Goal: Task Accomplishment & Management: Use online tool/utility

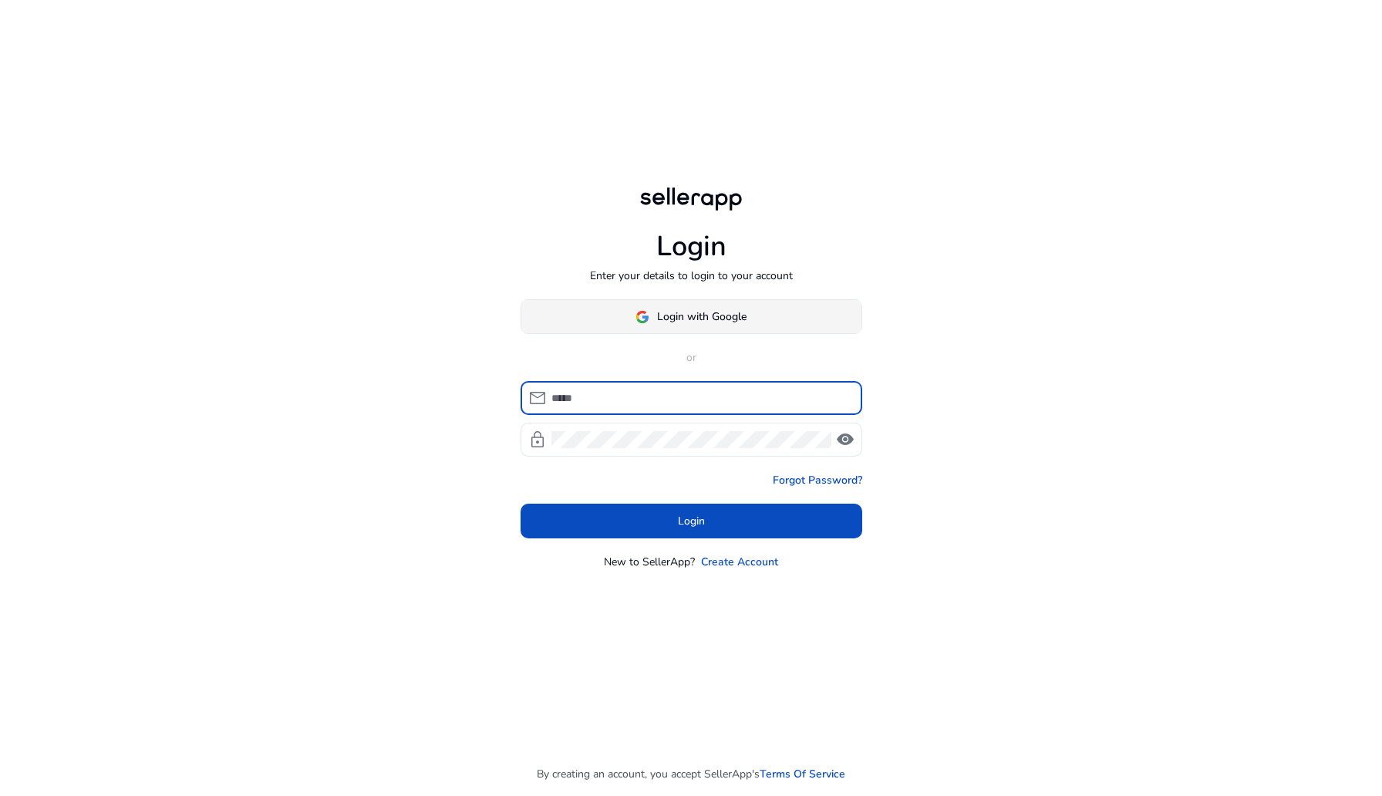
click at [652, 324] on button "Login with Google" at bounding box center [691, 316] width 342 height 35
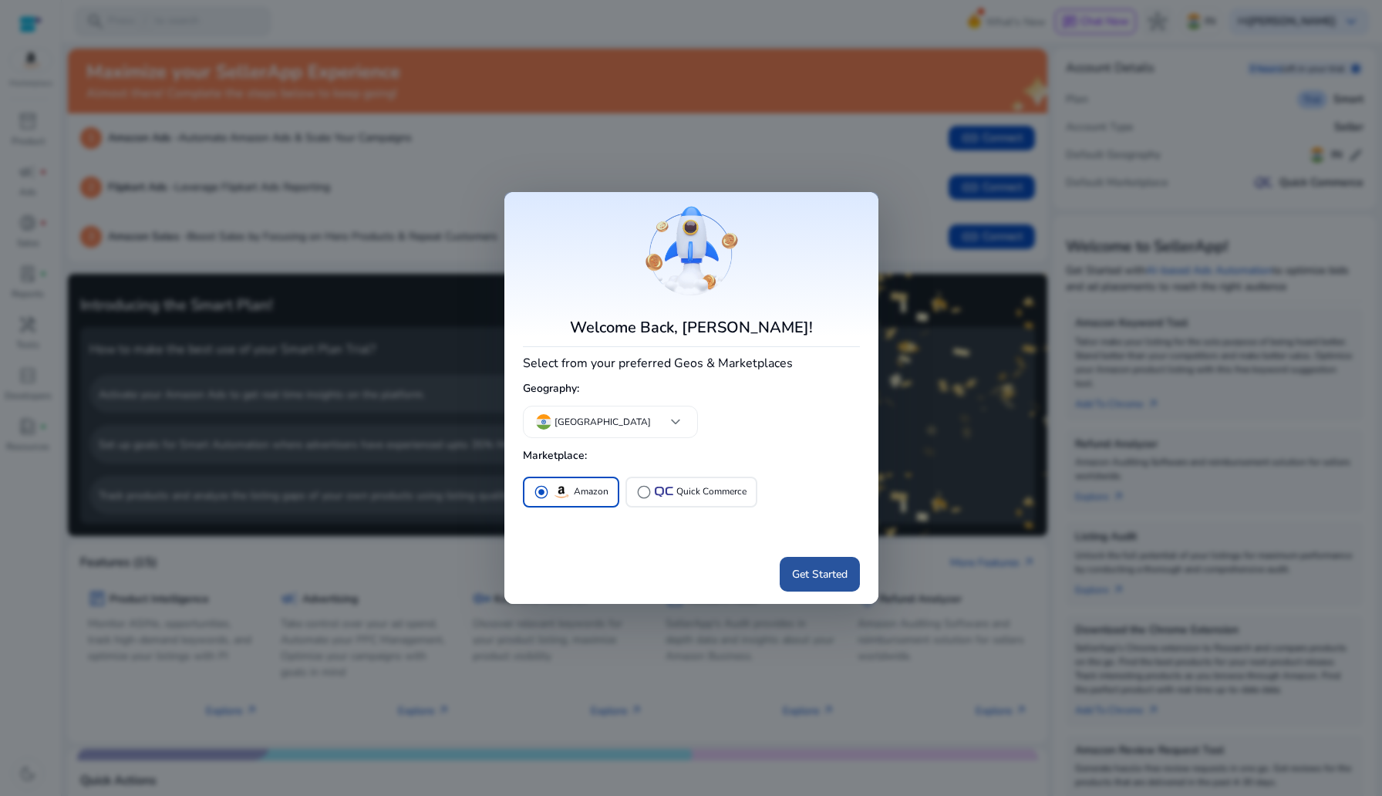
click at [842, 577] on span "Get Started" at bounding box center [820, 574] width 56 height 16
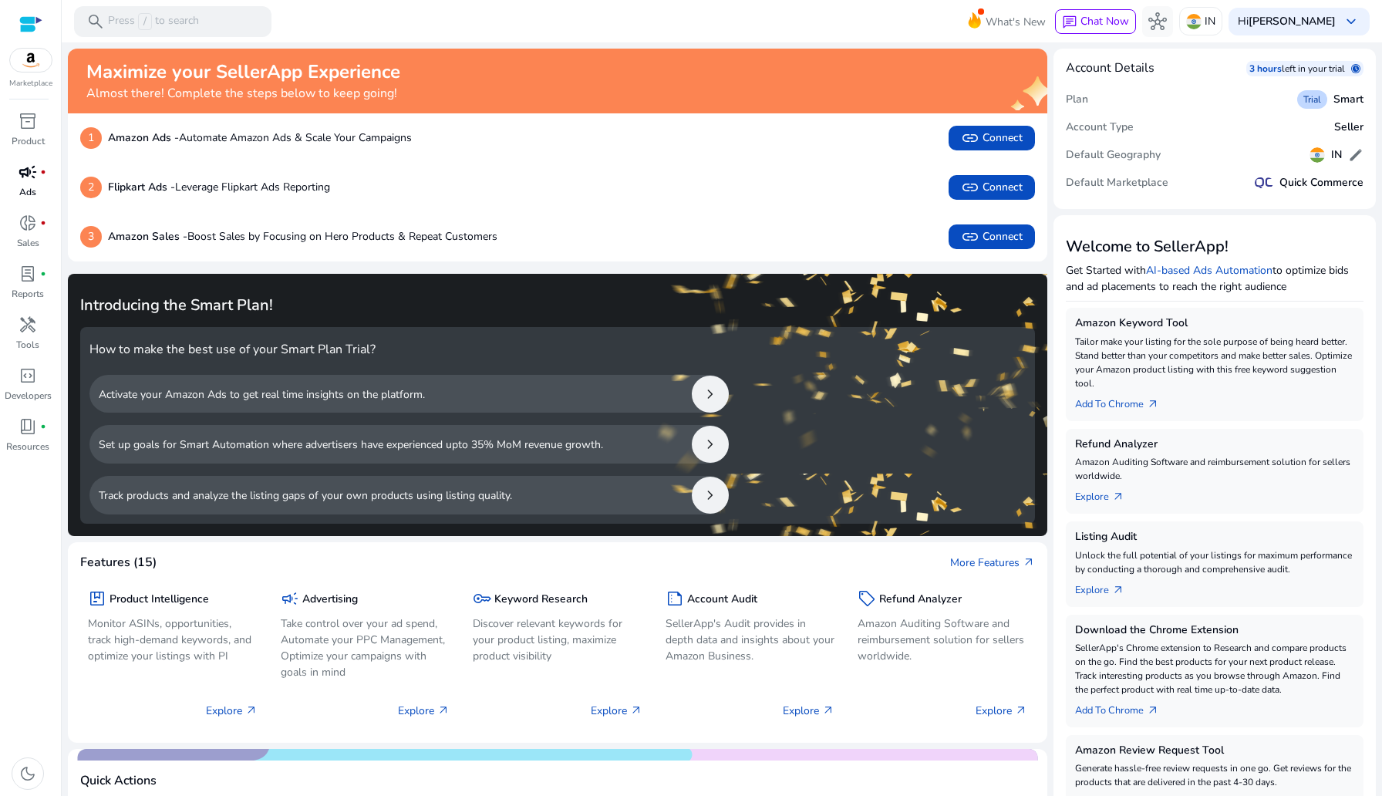
click at [35, 185] on p "Ads" at bounding box center [27, 192] width 17 height 14
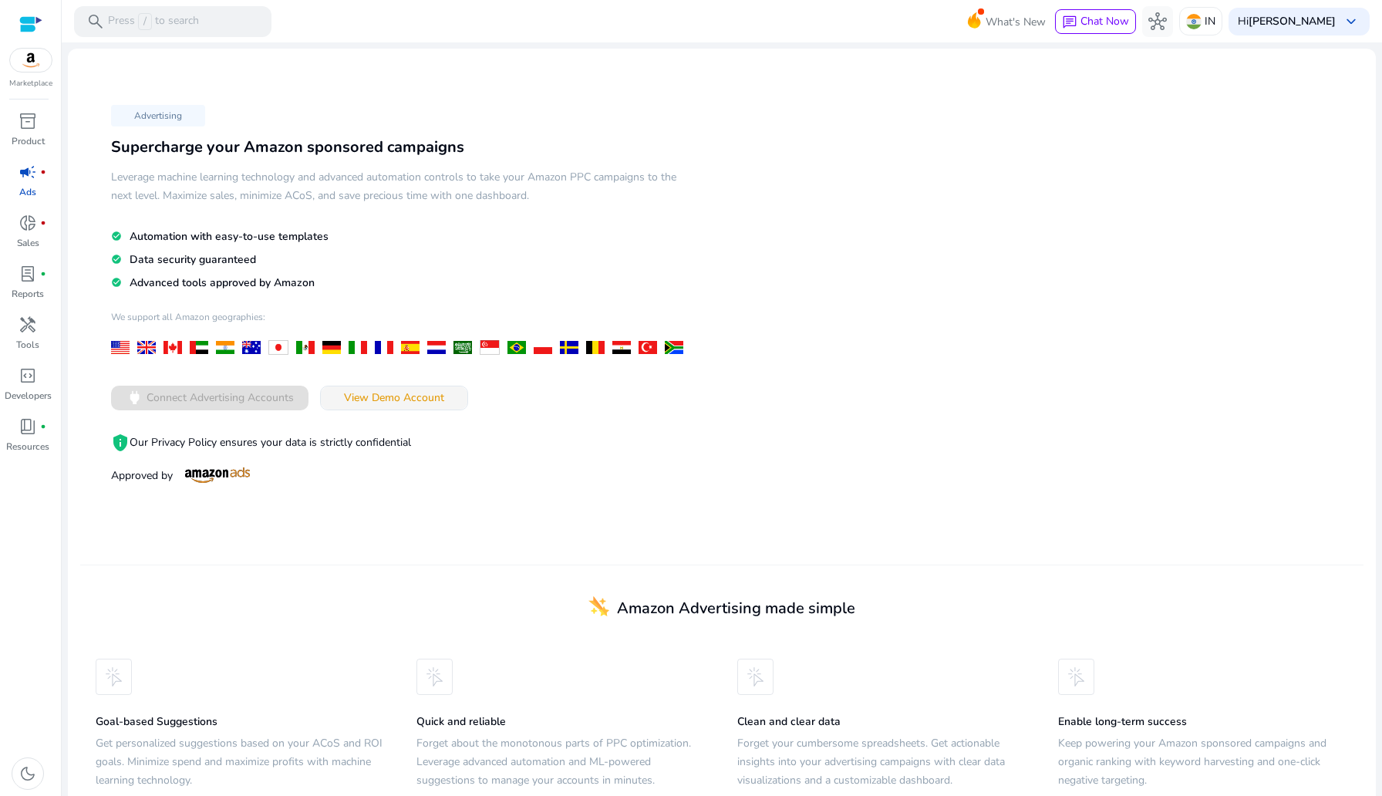
click at [400, 412] on span at bounding box center [394, 397] width 146 height 37
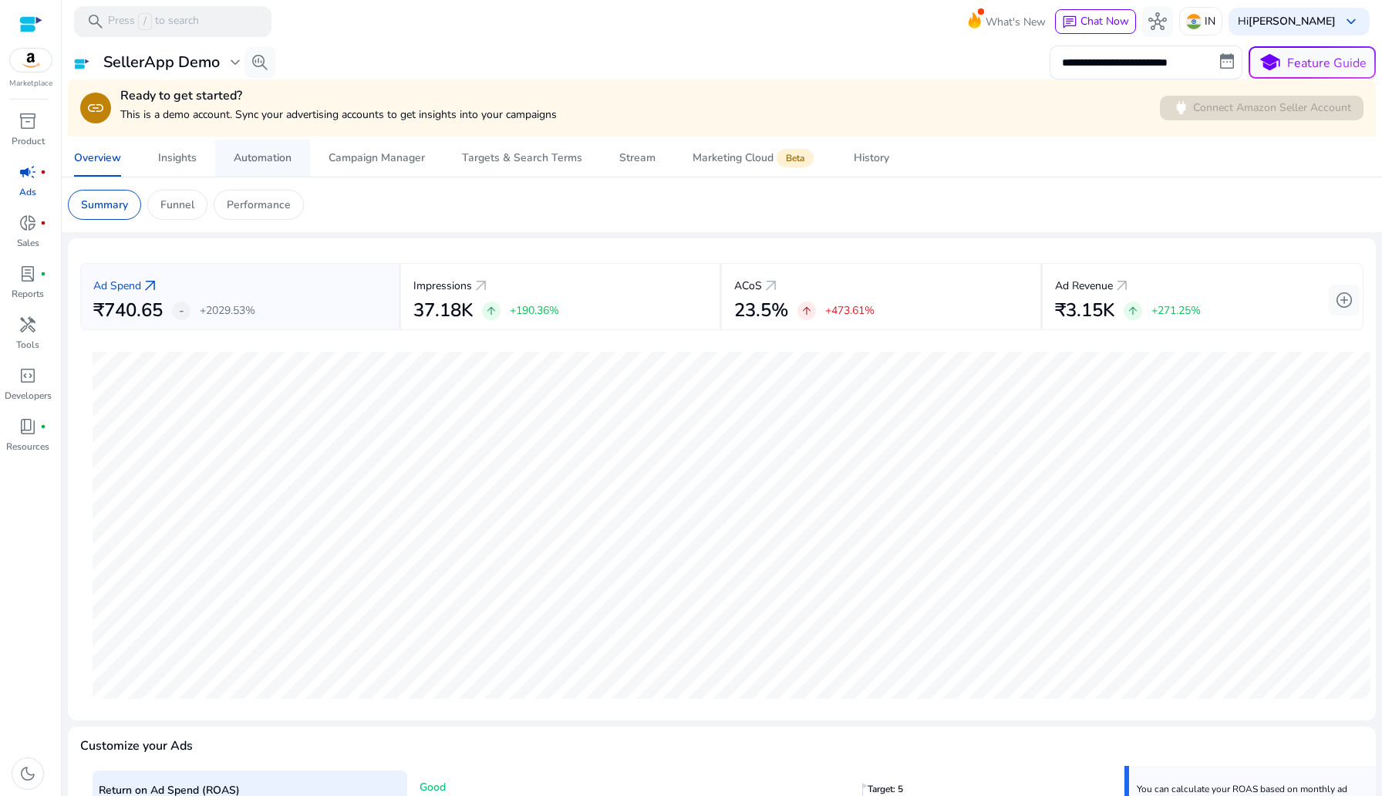
click at [261, 166] on span "Automation" at bounding box center [263, 158] width 58 height 37
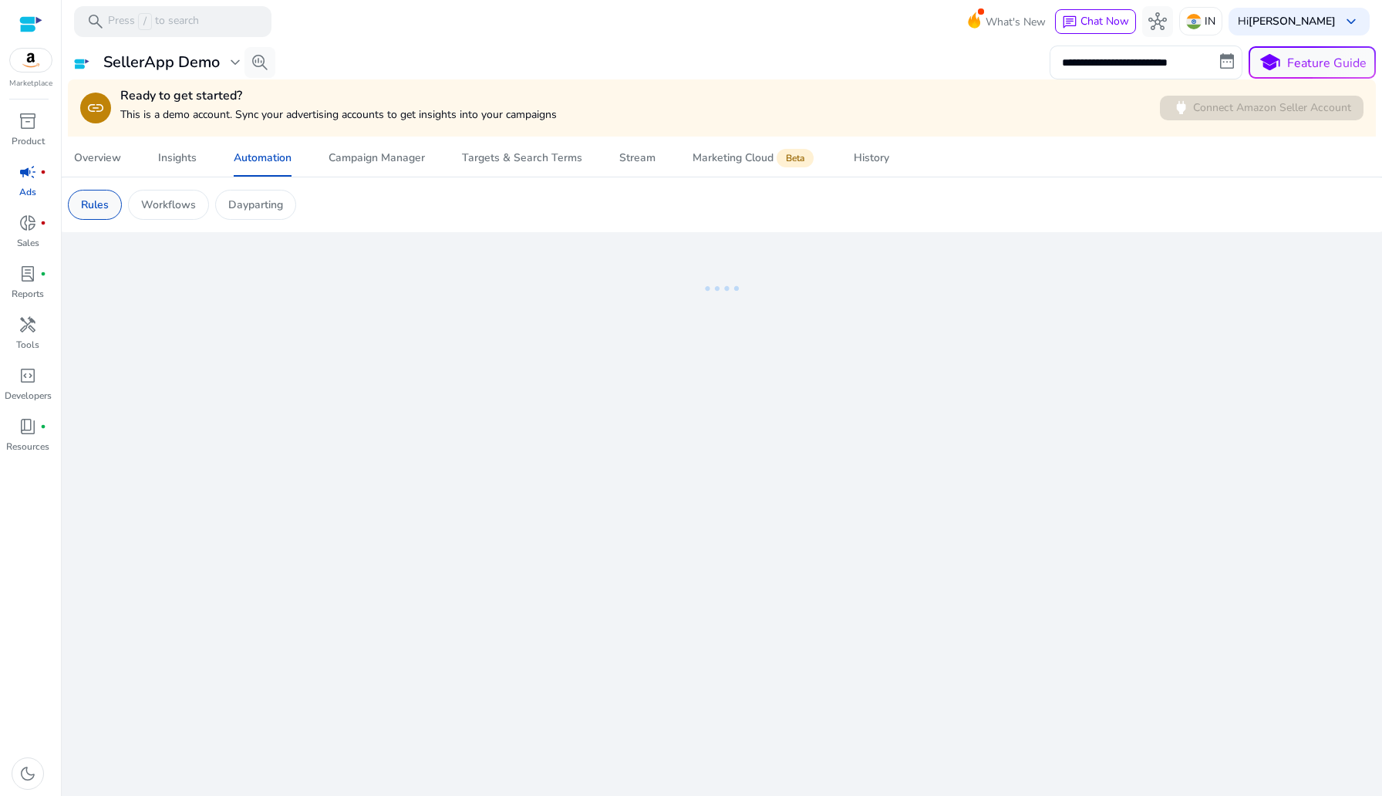
click at [113, 200] on div "Rules" at bounding box center [95, 205] width 54 height 30
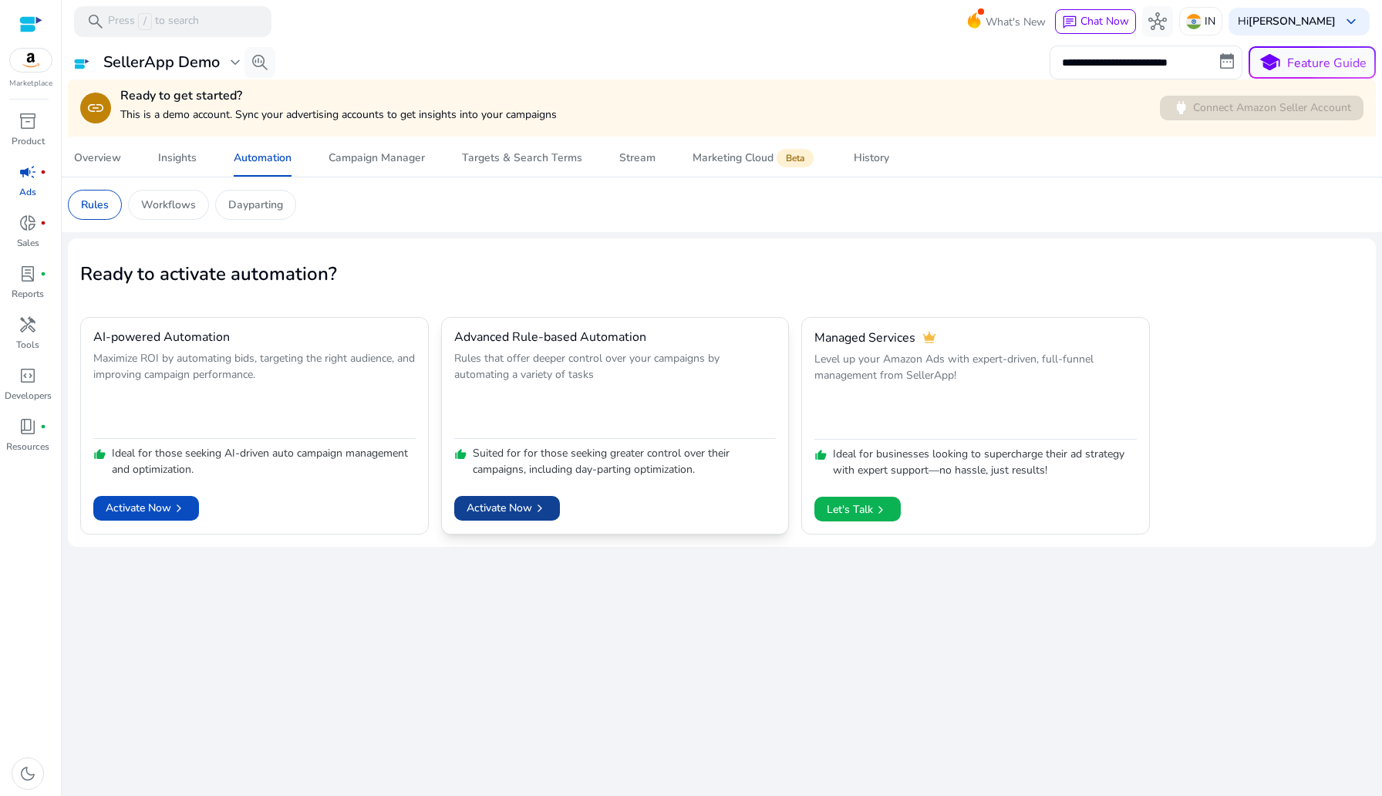
click at [536, 509] on span "chevron_right" at bounding box center [539, 507] width 15 height 15
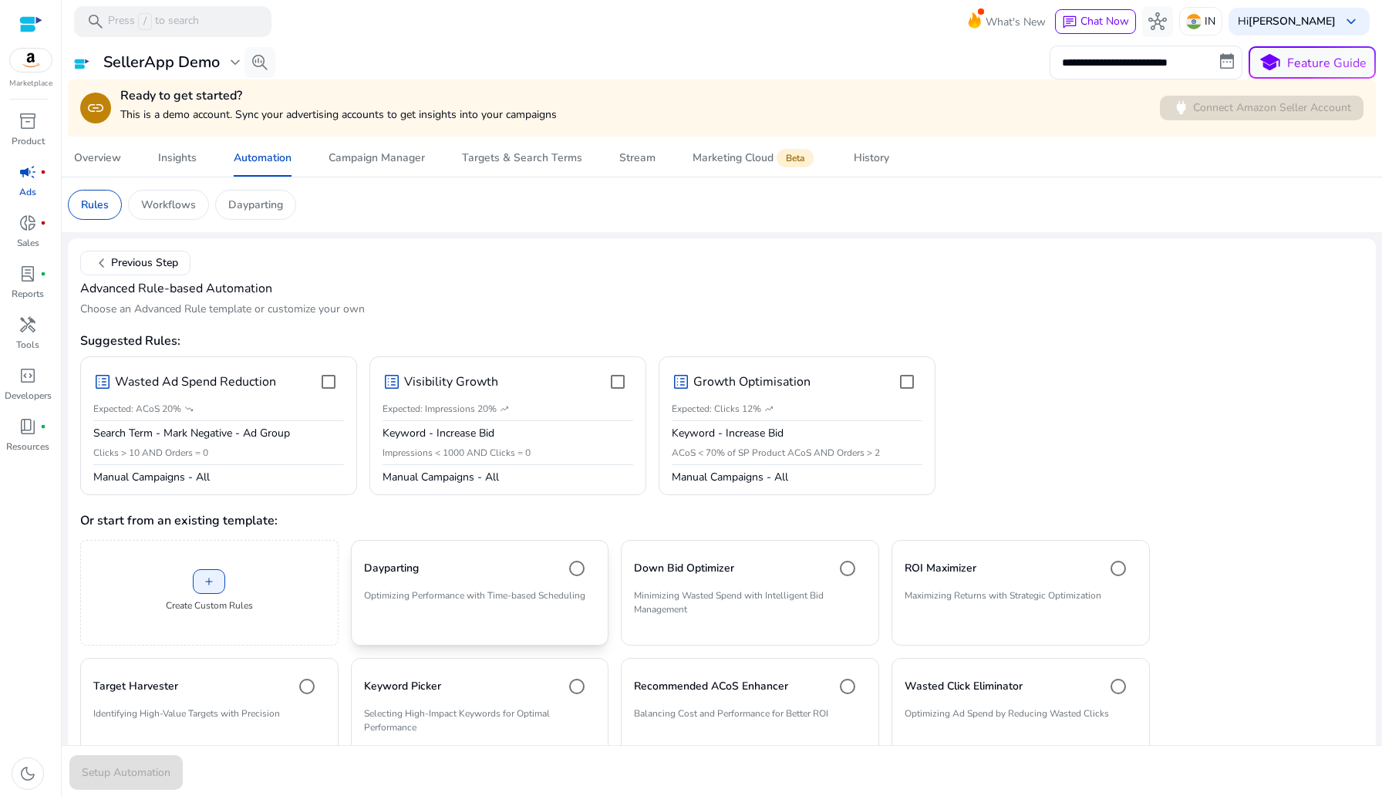
click at [527, 620] on mat-card "Dayparting Optimizing Performance with Time-based Scheduling" at bounding box center [480, 593] width 258 height 106
click at [121, 779] on span "Setup Automation" at bounding box center [126, 772] width 89 height 16
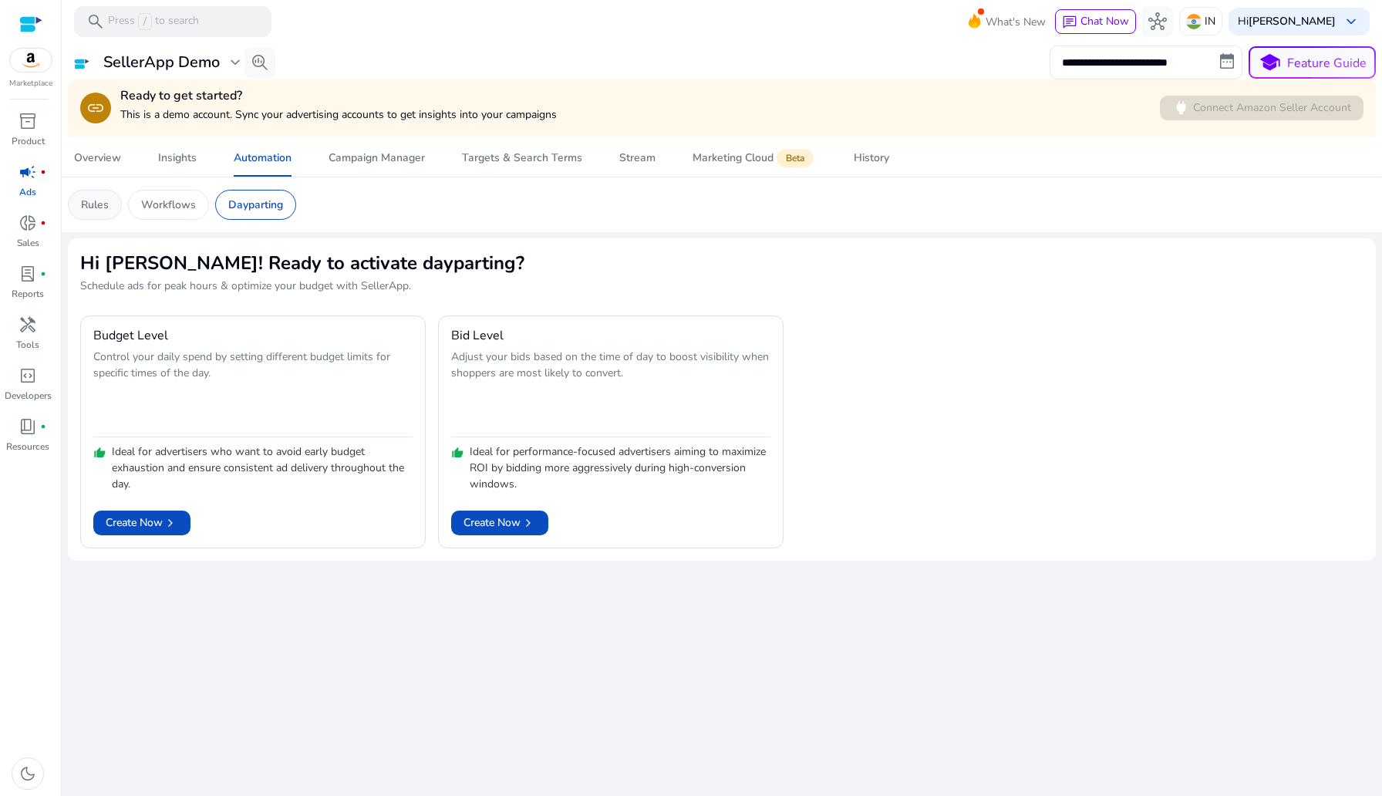
click at [103, 210] on p "Rules" at bounding box center [95, 205] width 28 height 16
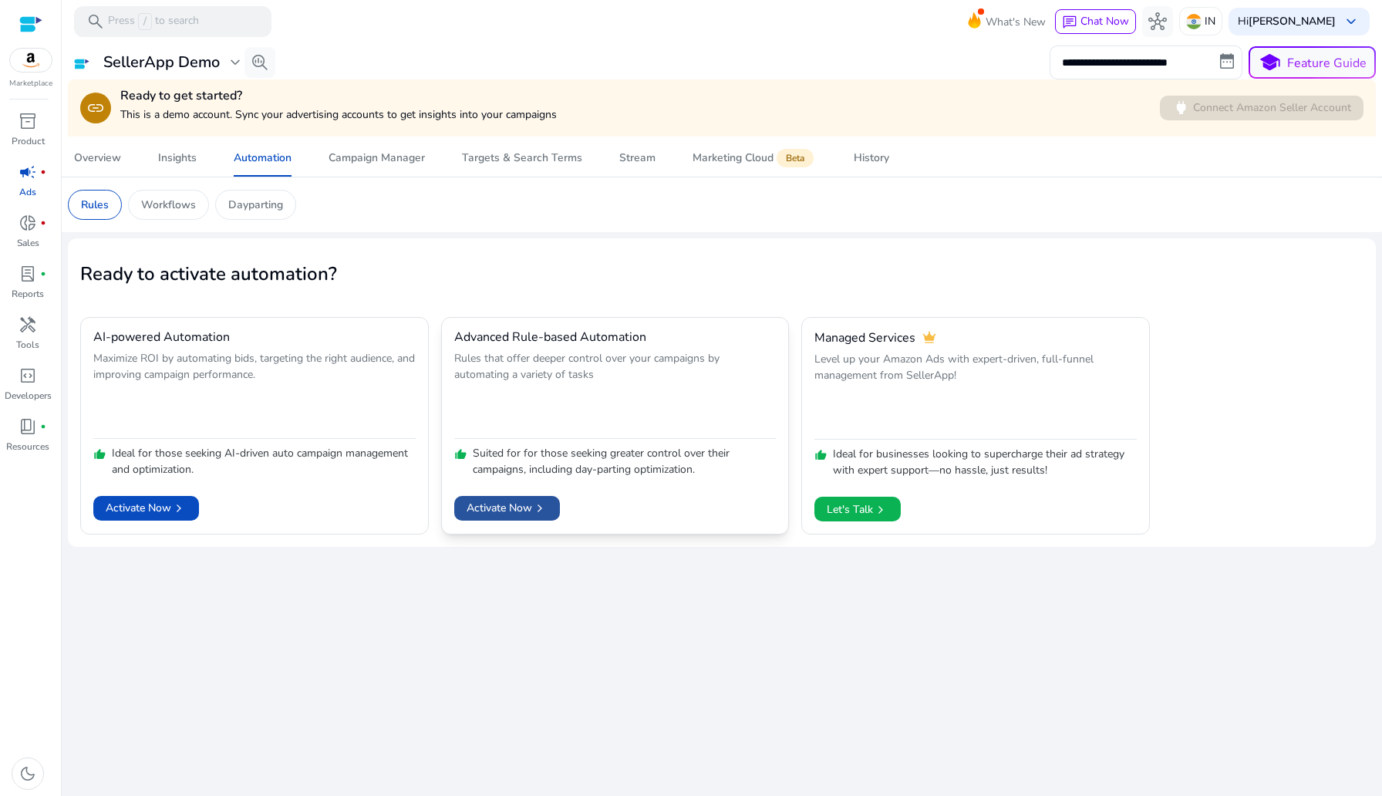
click at [527, 503] on span "Activate Now chevron_right" at bounding box center [506, 508] width 81 height 16
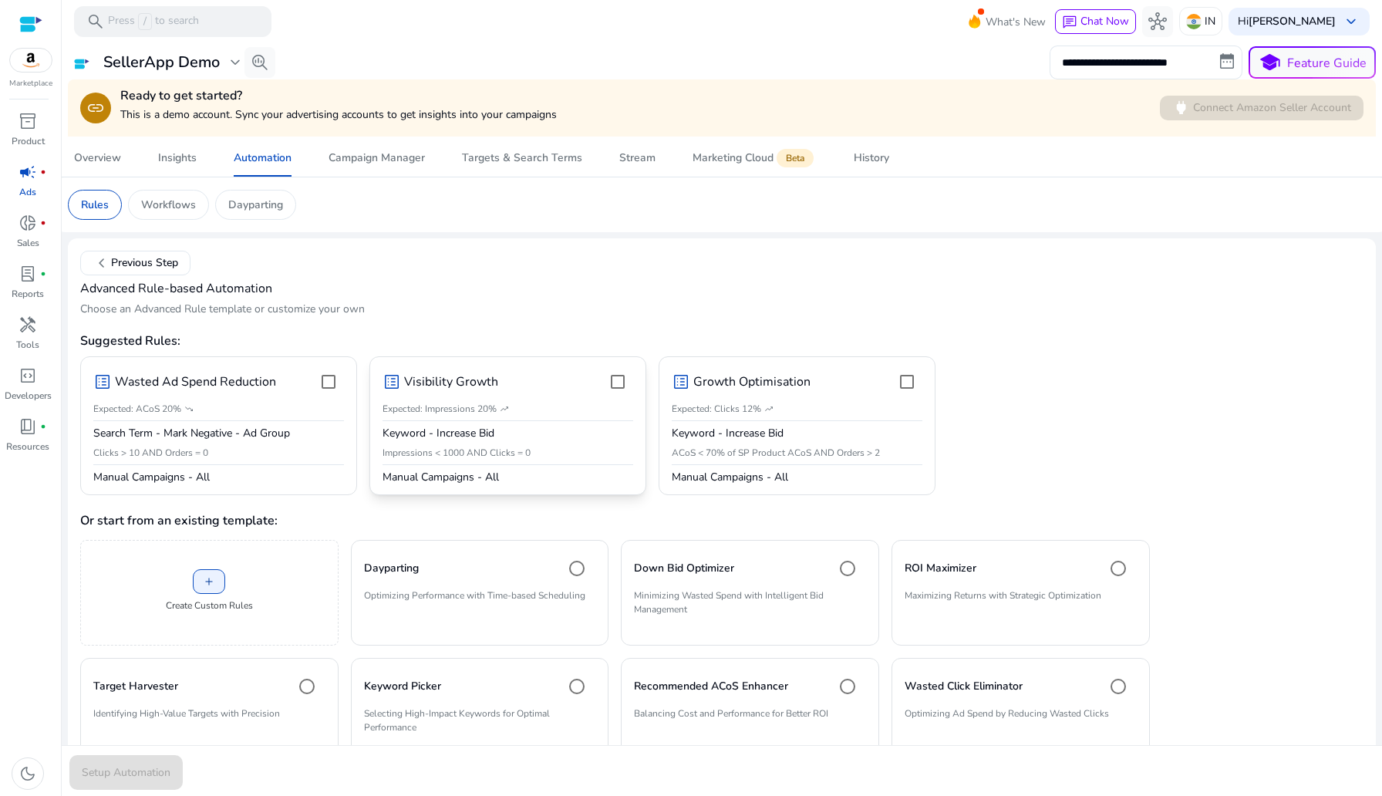
click at [490, 402] on p "Expected: Impressions 20%" at bounding box center [439, 409] width 114 height 14
click at [152, 769] on span "Setup Automation" at bounding box center [126, 772] width 89 height 16
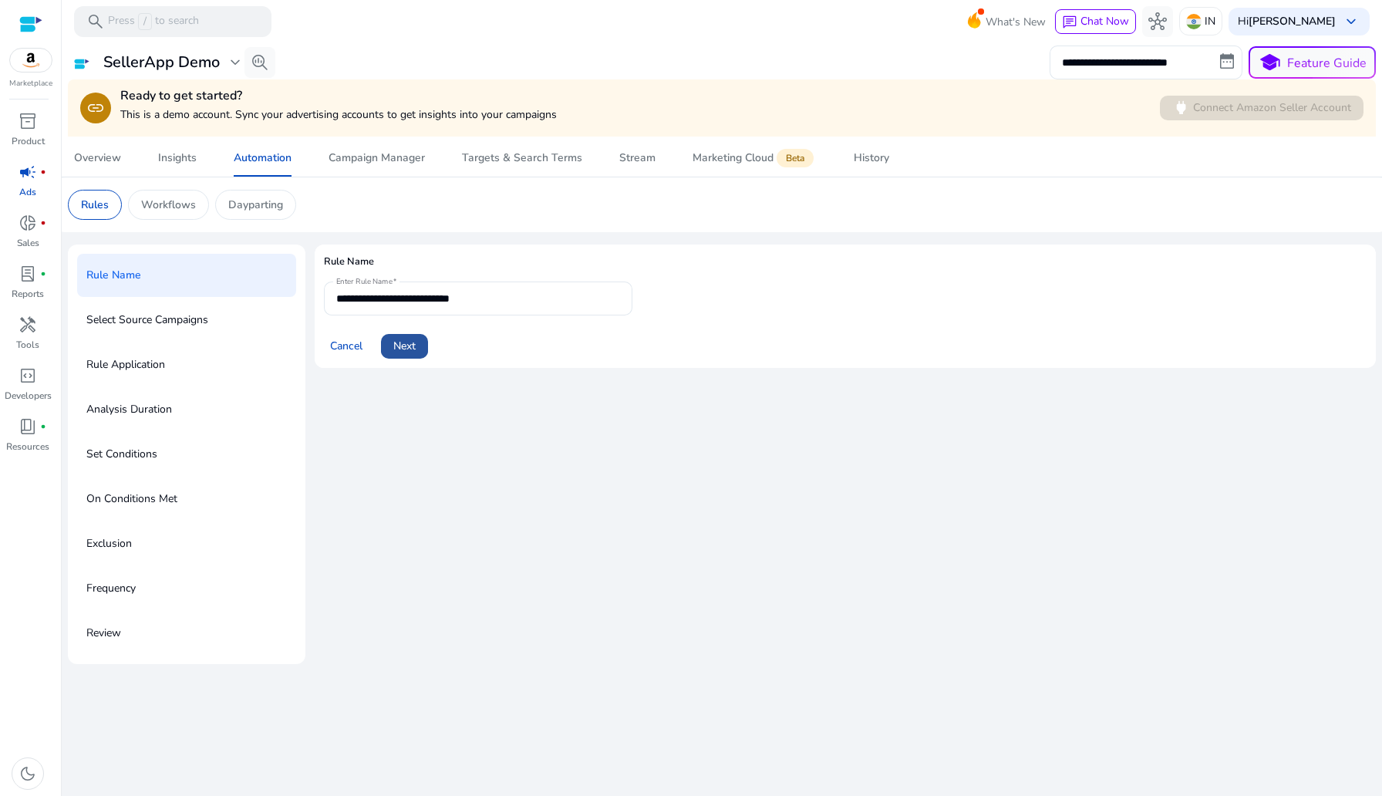
click at [412, 342] on span "Next" at bounding box center [404, 346] width 22 height 16
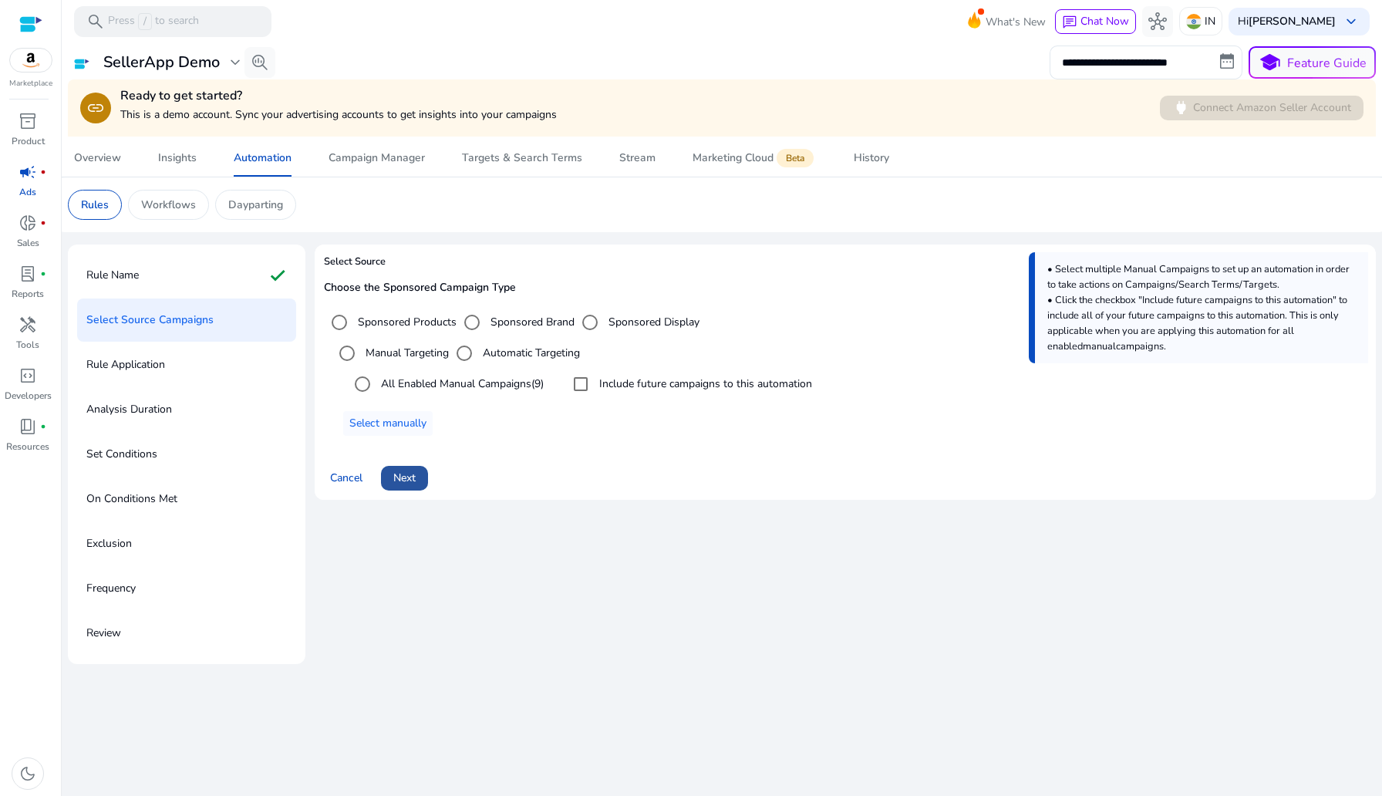
click at [407, 469] on span at bounding box center [404, 477] width 47 height 37
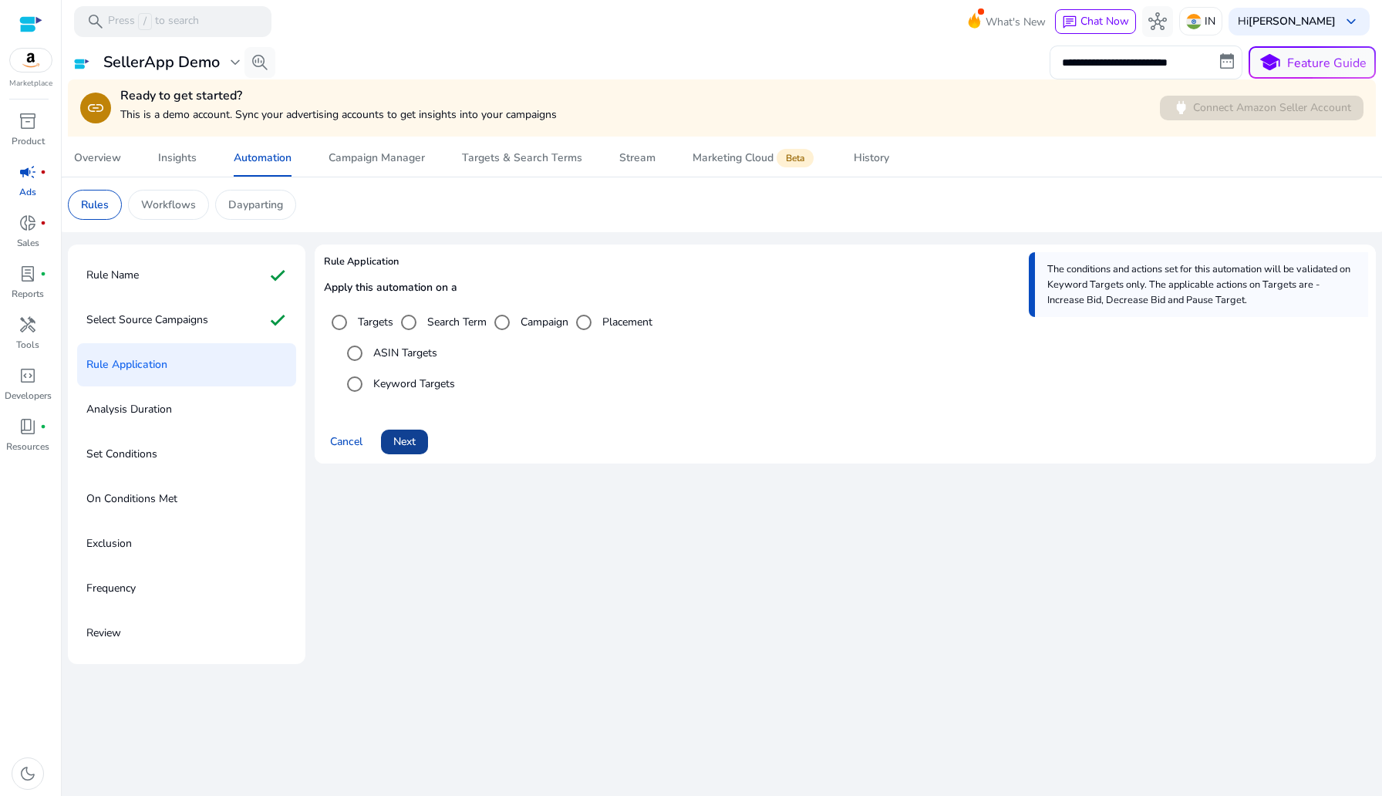
click at [402, 449] on span "Next" at bounding box center [404, 441] width 22 height 16
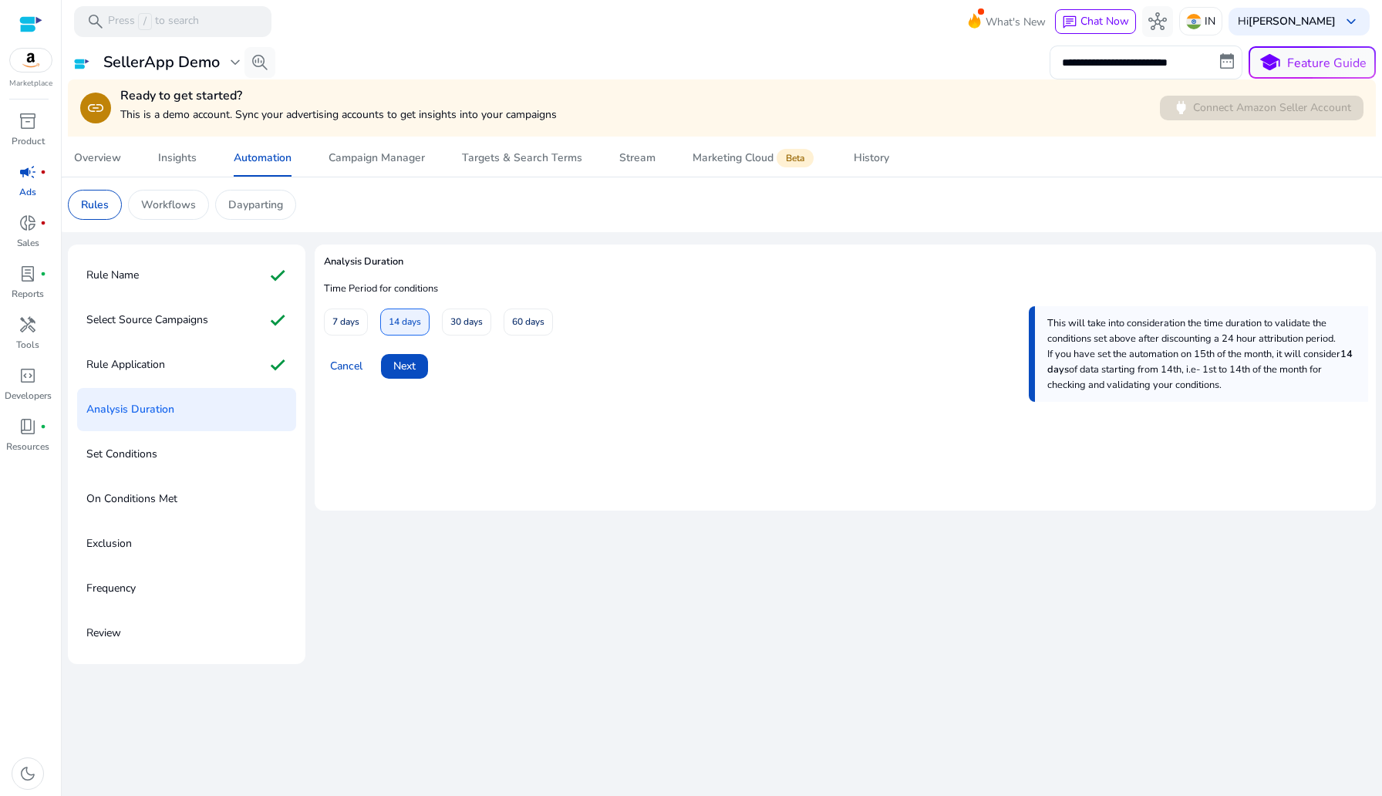
click at [402, 449] on mat-card "Analysis Duration Time Period for conditions 7 days 14 days 30 days 60 days Thi…" at bounding box center [845, 377] width 1061 height 266
click at [400, 405] on mat-card "Analysis Duration Time Period for conditions 7 days 14 days 30 days 60 days Thi…" at bounding box center [845, 377] width 1061 height 266
click at [402, 392] on mat-card "Analysis Duration Time Period for conditions 7 days 14 days 30 days 60 days Thi…" at bounding box center [845, 377] width 1061 height 266
click at [402, 370] on span "Next" at bounding box center [404, 366] width 22 height 16
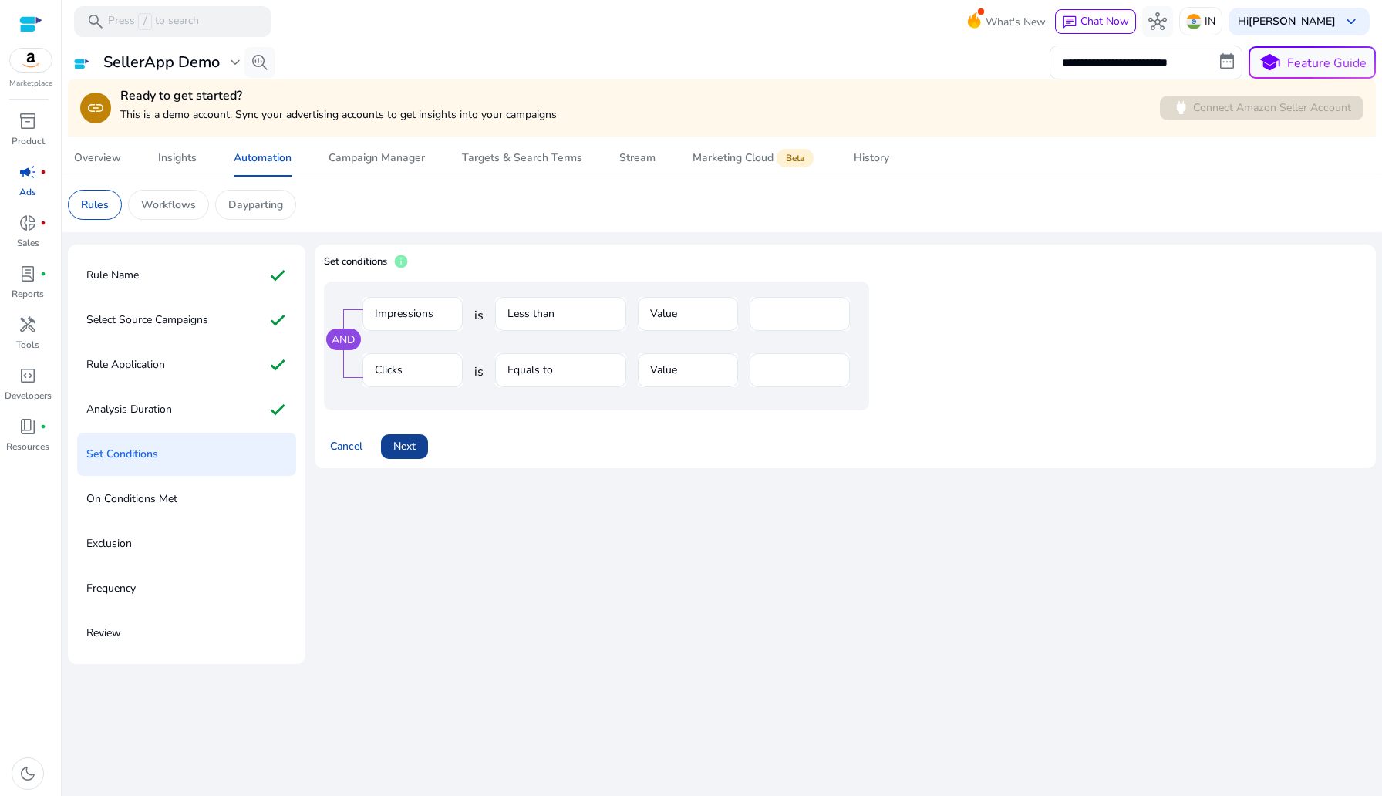
click at [402, 459] on span at bounding box center [404, 446] width 47 height 37
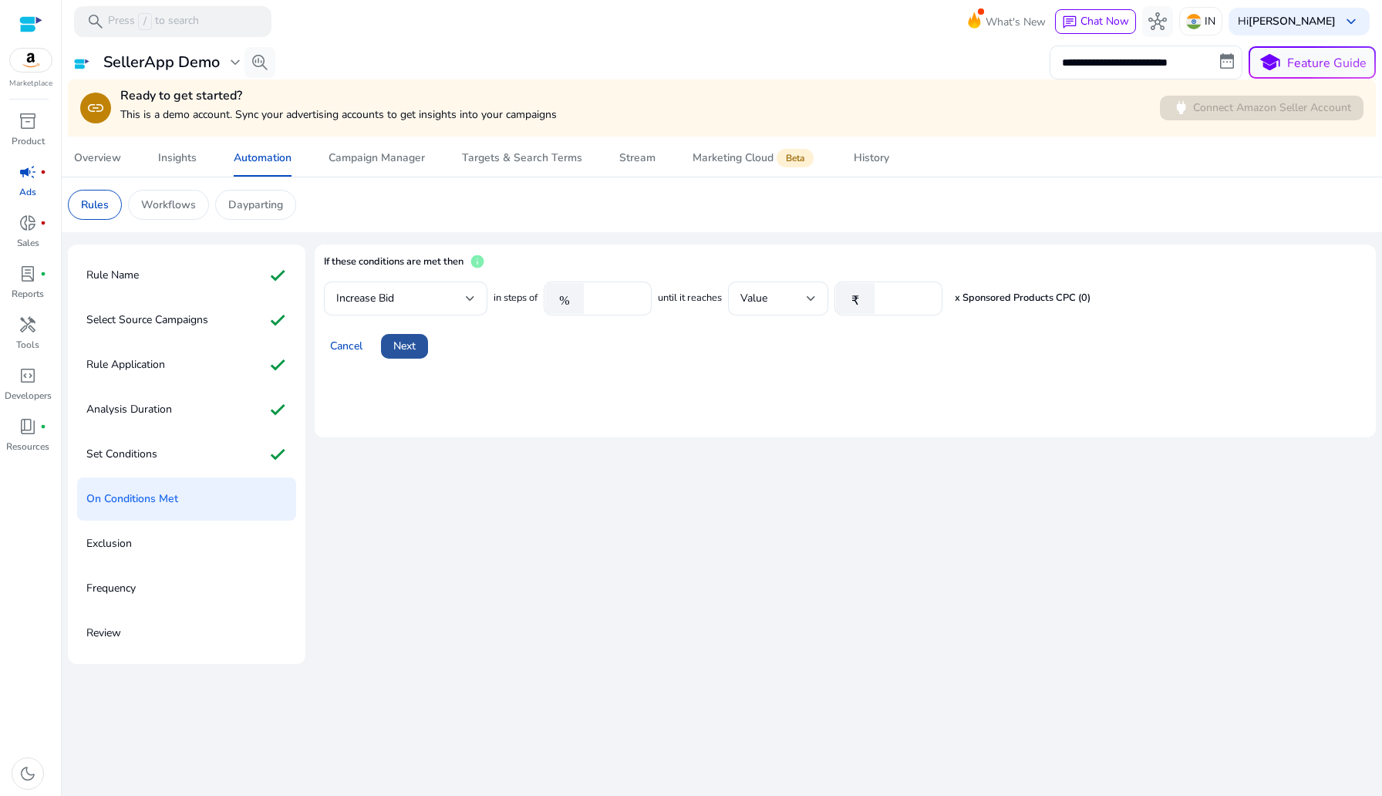
click at [415, 333] on span at bounding box center [404, 346] width 47 height 37
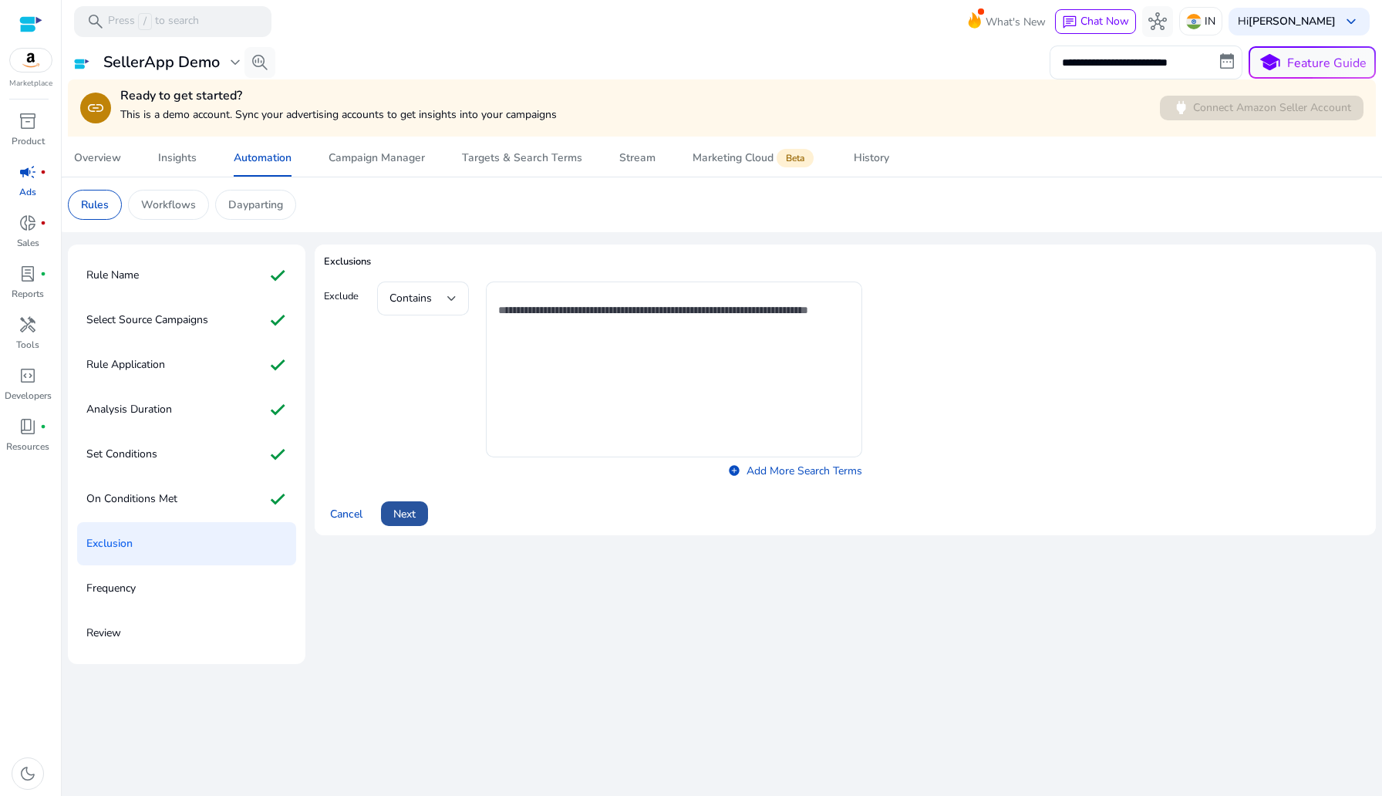
click at [406, 520] on span "Next" at bounding box center [404, 514] width 22 height 16
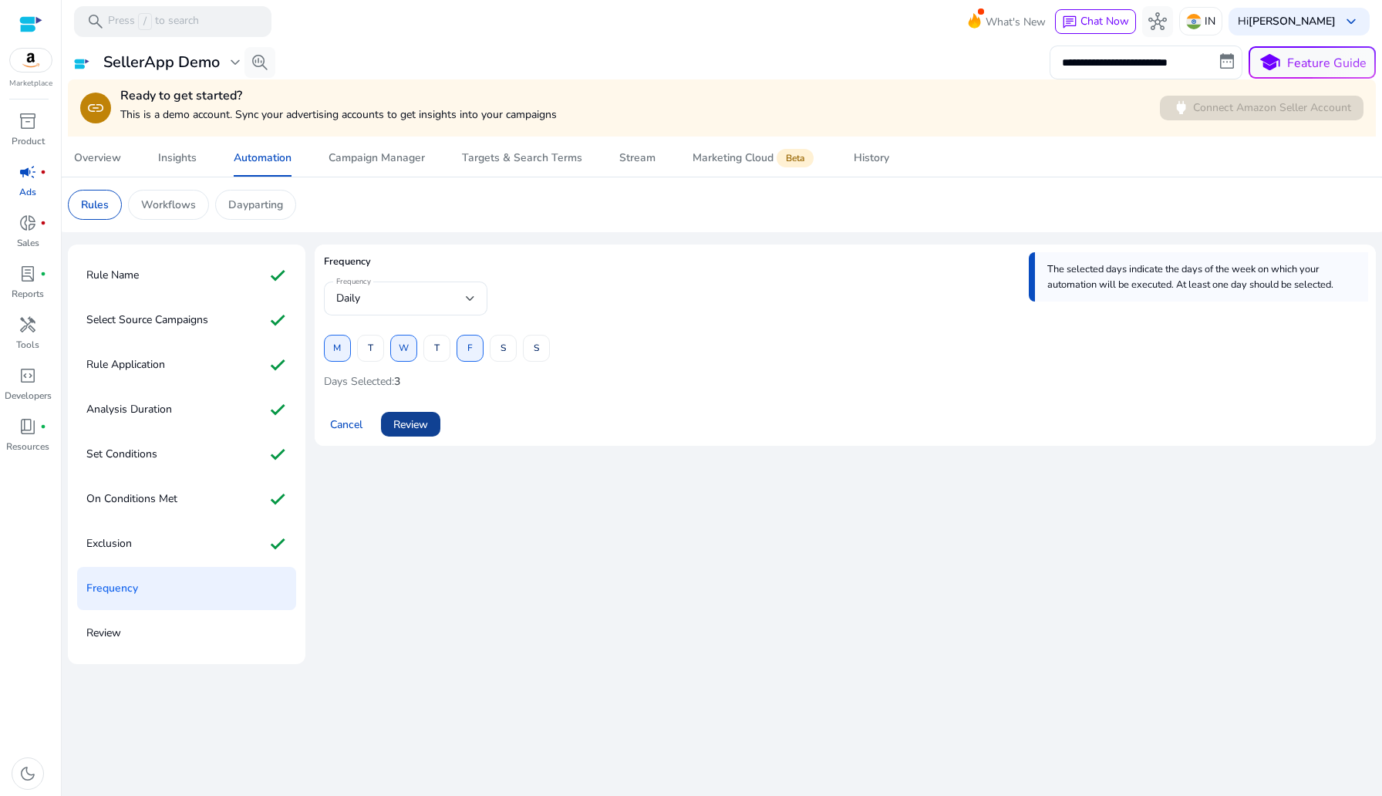
click at [414, 426] on span "Review" at bounding box center [410, 424] width 35 height 16
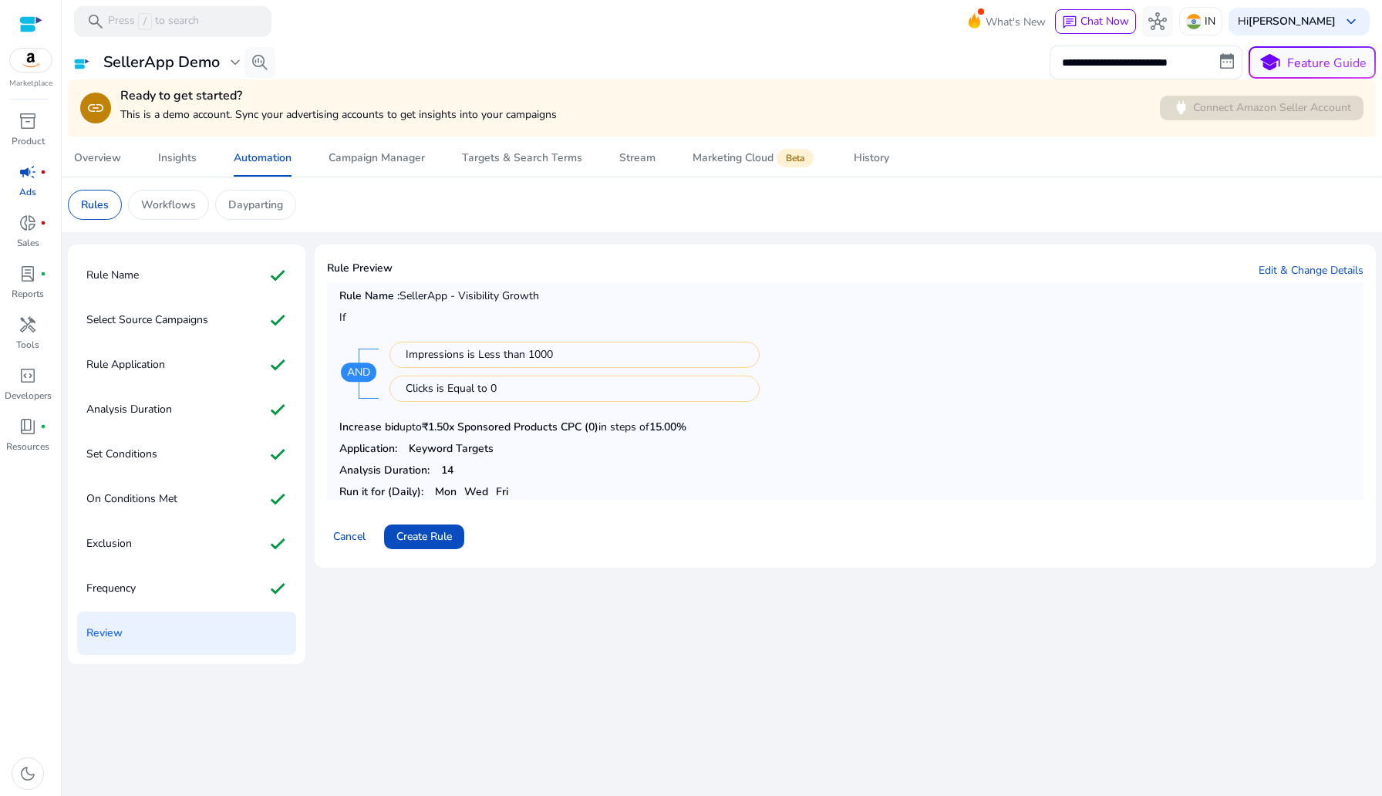
click at [369, 296] on span "Rule Name :" at bounding box center [369, 295] width 60 height 15
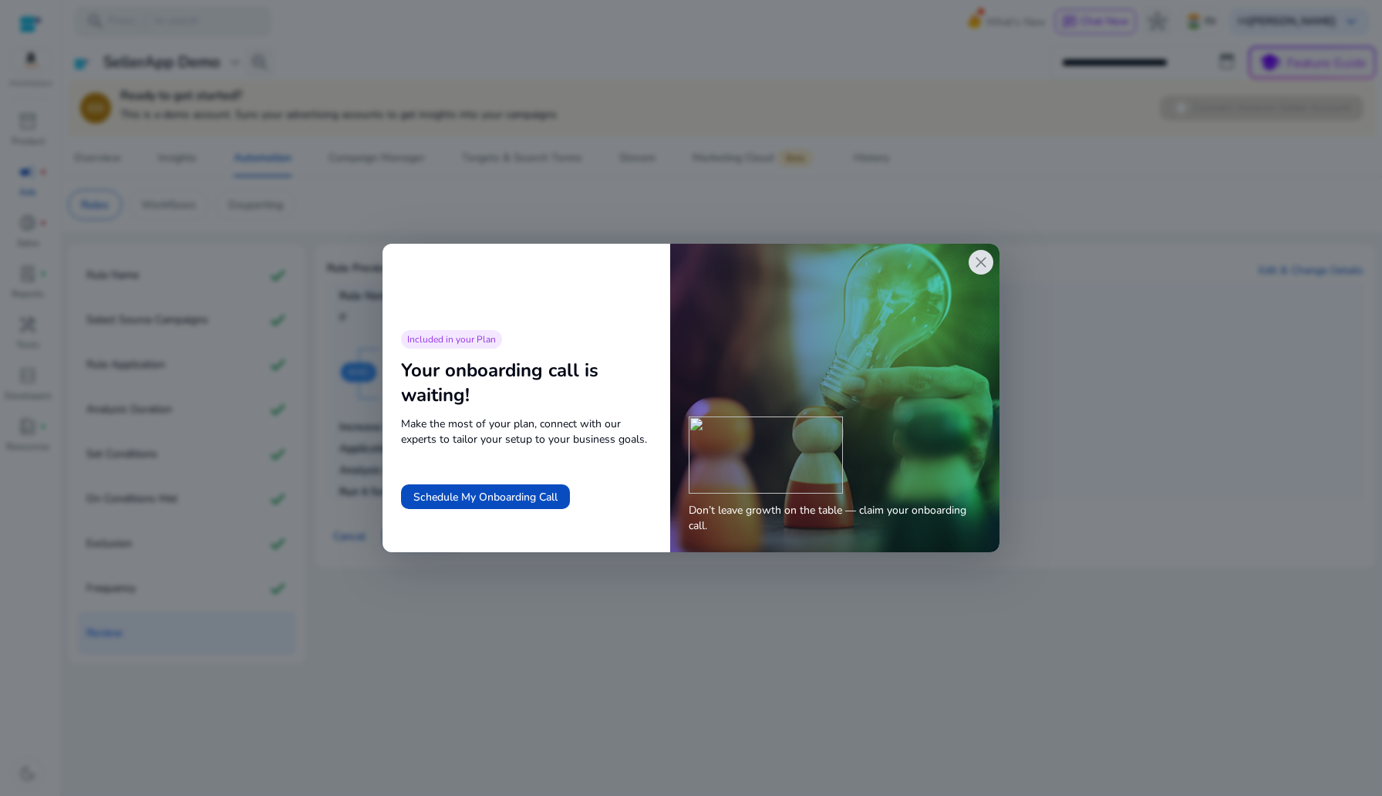
click at [729, 784] on div at bounding box center [691, 398] width 1382 height 796
click at [984, 263] on span "close" at bounding box center [980, 262] width 19 height 19
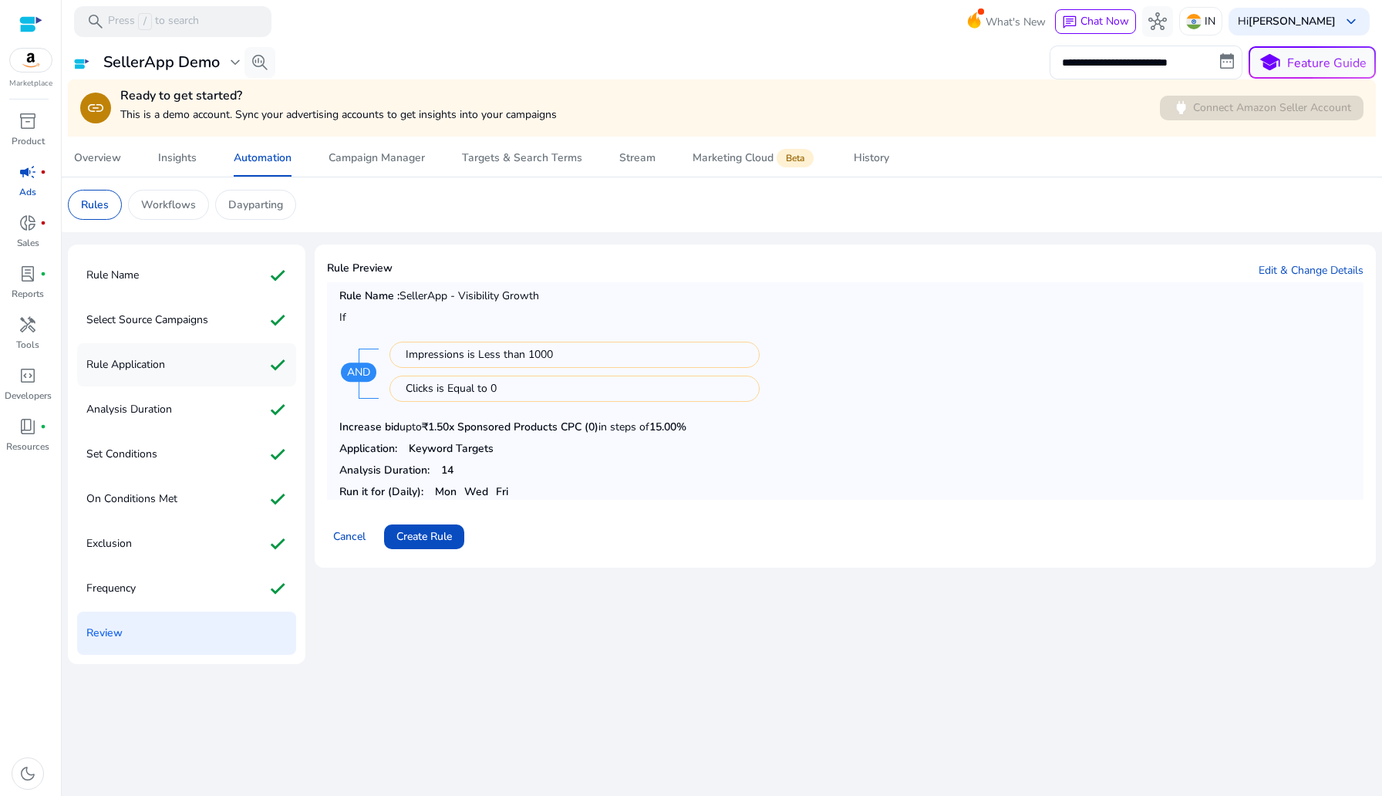
click at [138, 368] on p "Rule Application" at bounding box center [125, 364] width 79 height 25
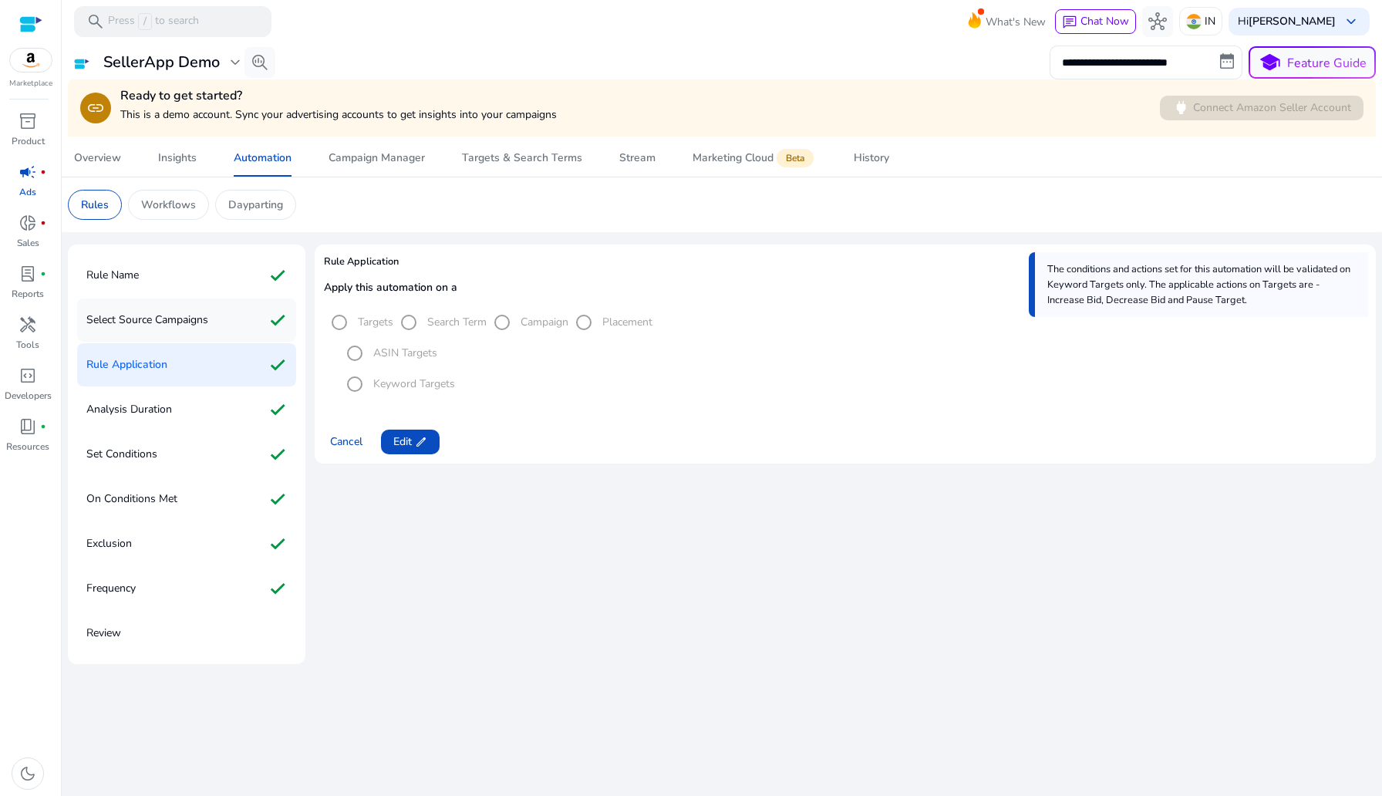
click at [133, 318] on p "Select Source Campaigns" at bounding box center [147, 320] width 122 height 25
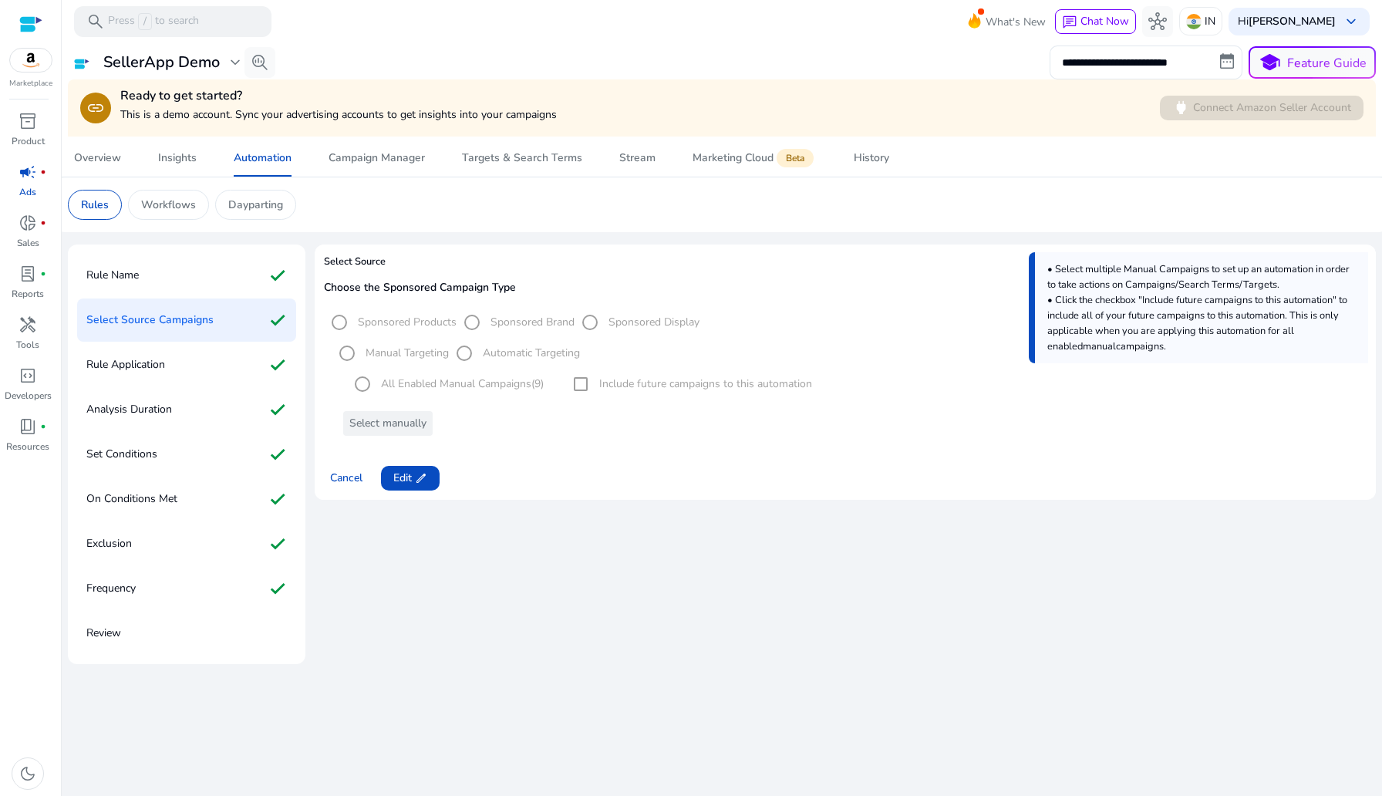
click at [176, 387] on div "Rule Name check Select Source Campaigns check Rule Application check Analysis D…" at bounding box center [186, 453] width 237 height 419
click at [175, 420] on div "Analysis Duration check" at bounding box center [186, 409] width 219 height 43
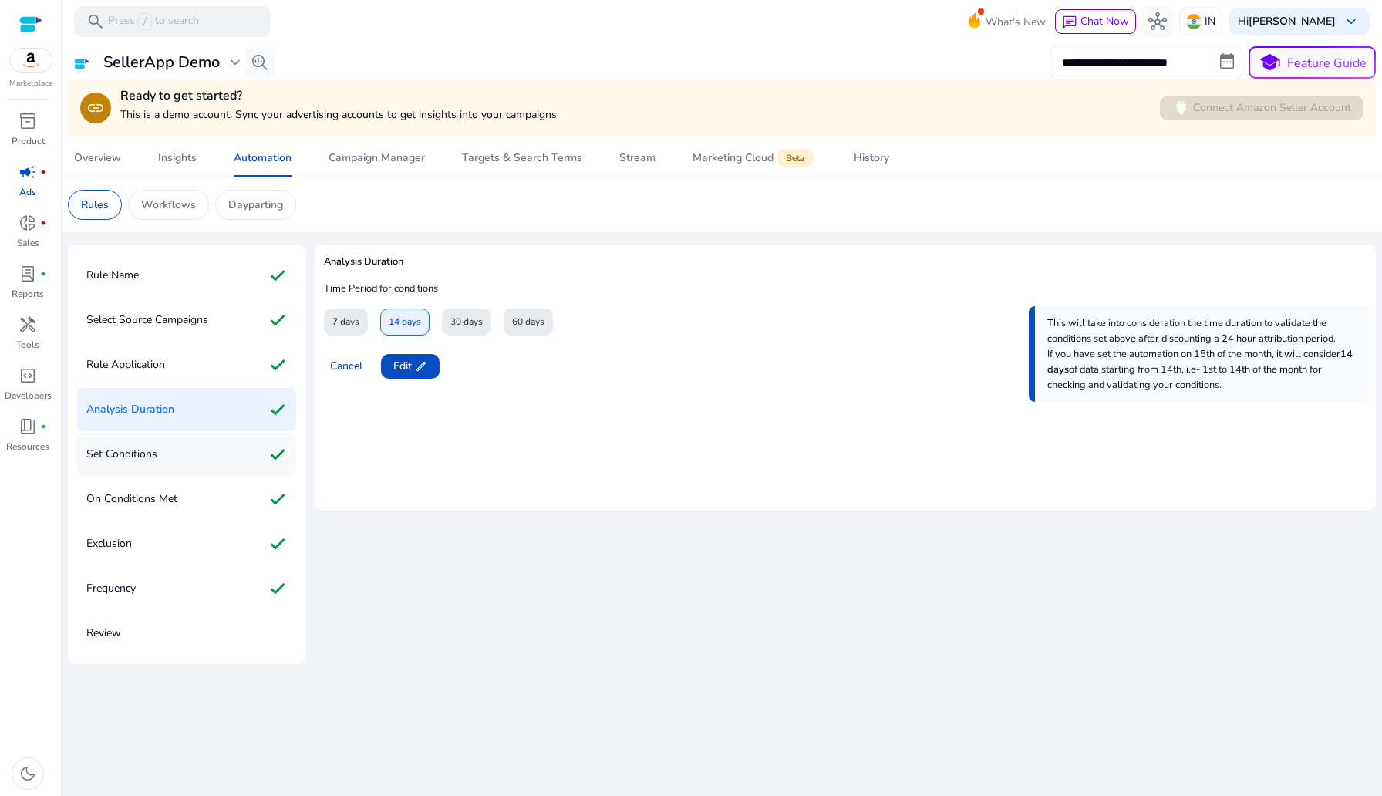
click at [165, 461] on div "Set Conditions check" at bounding box center [186, 453] width 219 height 43
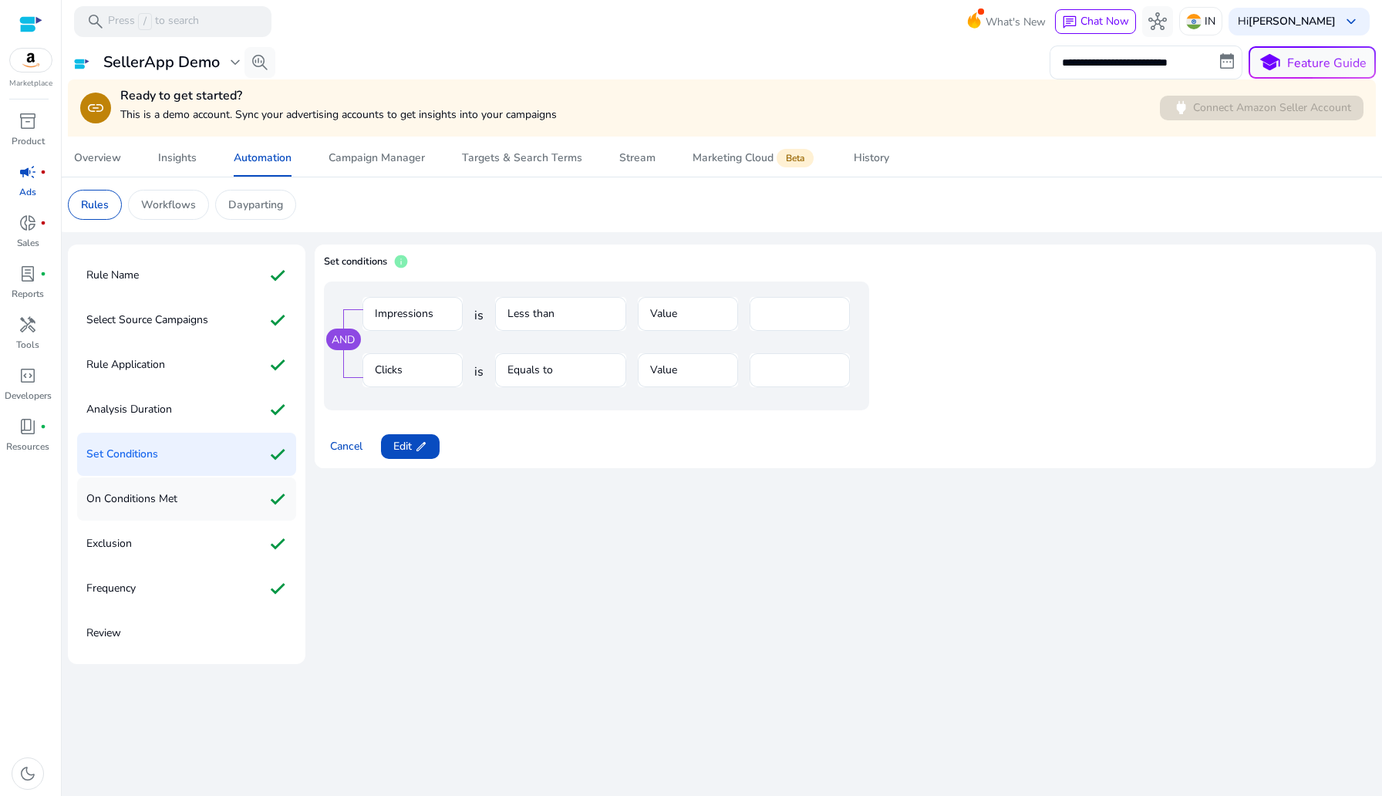
click at [183, 492] on div "On Conditions Met check" at bounding box center [186, 498] width 219 height 43
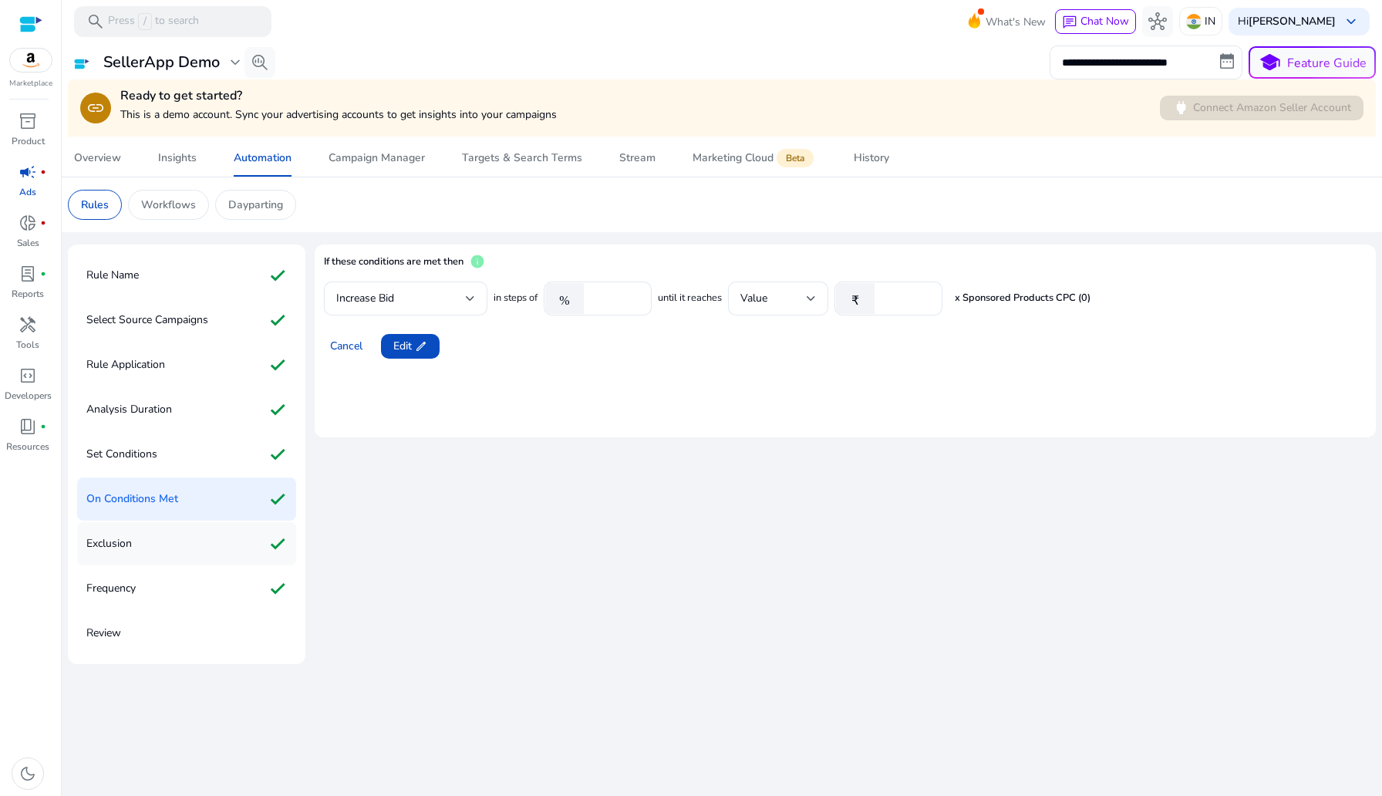
click at [198, 542] on div "Exclusion check" at bounding box center [186, 543] width 219 height 43
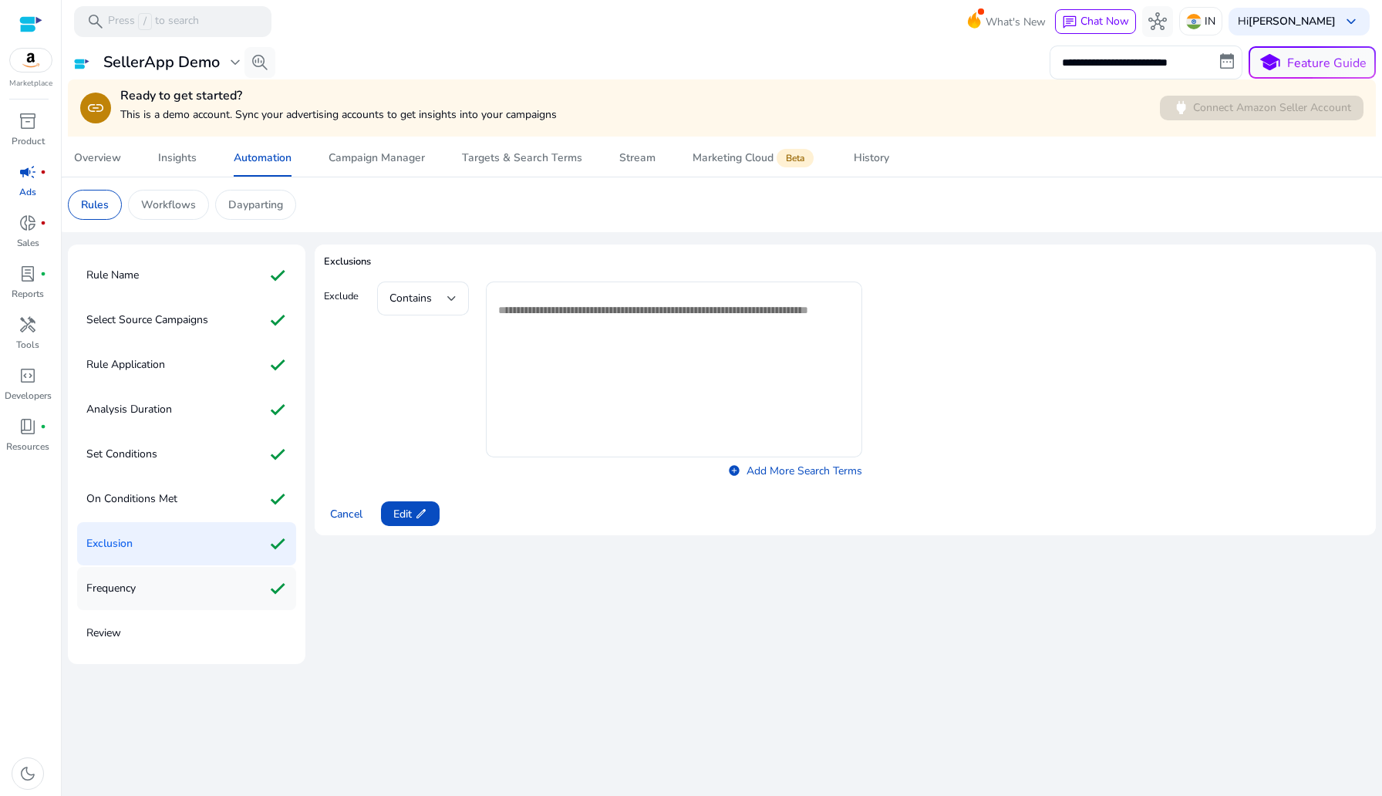
click at [200, 574] on div "Frequency check" at bounding box center [186, 588] width 219 height 43
